Goal: Information Seeking & Learning: Learn about a topic

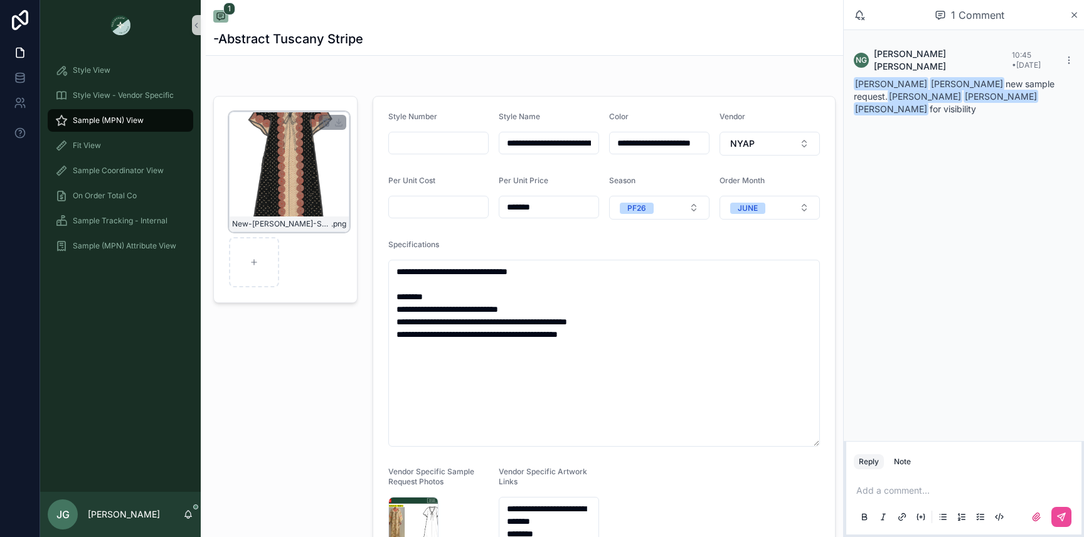
click at [256, 147] on div "New-[PERSON_NAME]-SS_Abstract-Tuscany-Stripe .png" at bounding box center [289, 172] width 120 height 120
